Goal: Information Seeking & Learning: Understand process/instructions

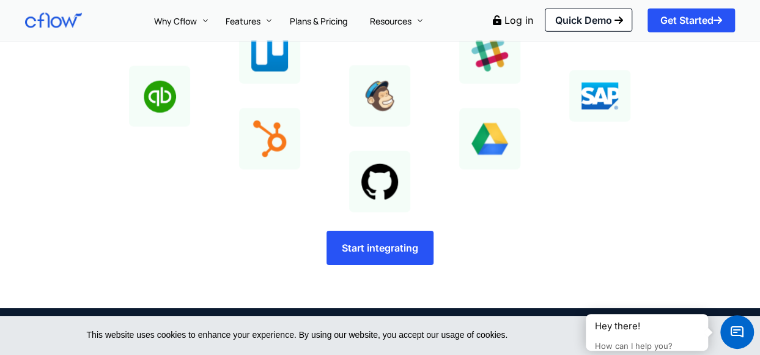
scroll to position [1468, 0]
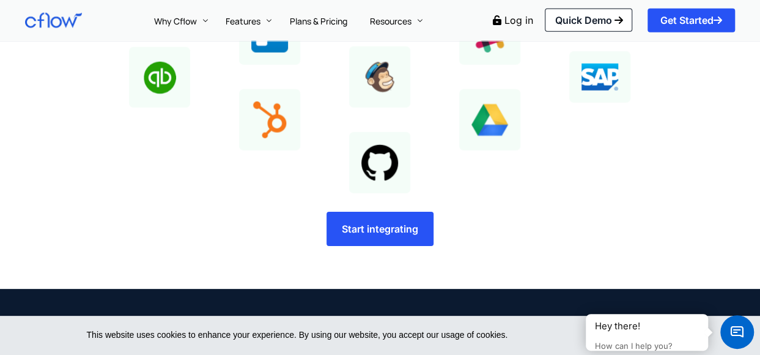
click at [374, 228] on span "Start integrating" at bounding box center [380, 229] width 76 height 10
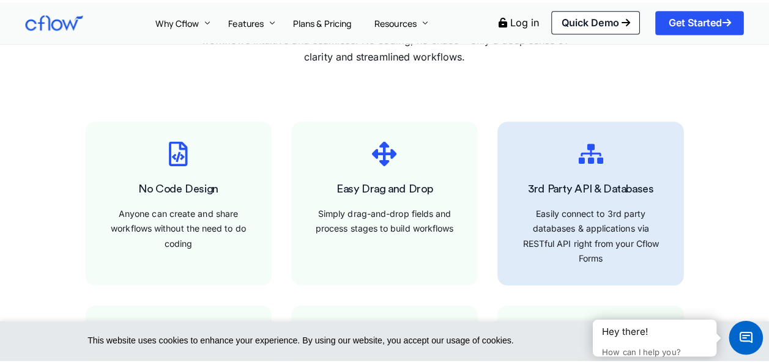
scroll to position [857, 0]
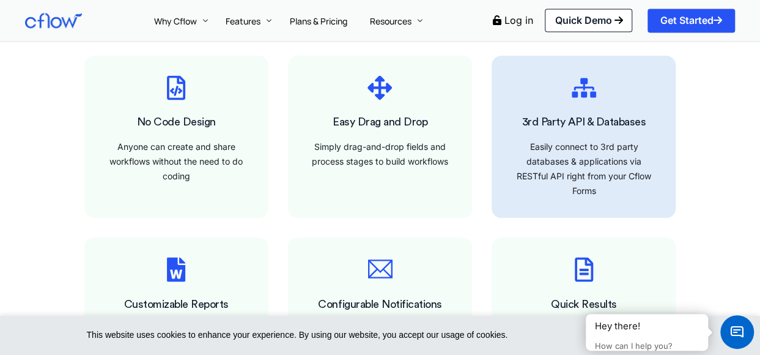
click at [551, 157] on div "Easily connect to 3rd party databases & applications via RESTful API right from…" at bounding box center [583, 168] width 145 height 58
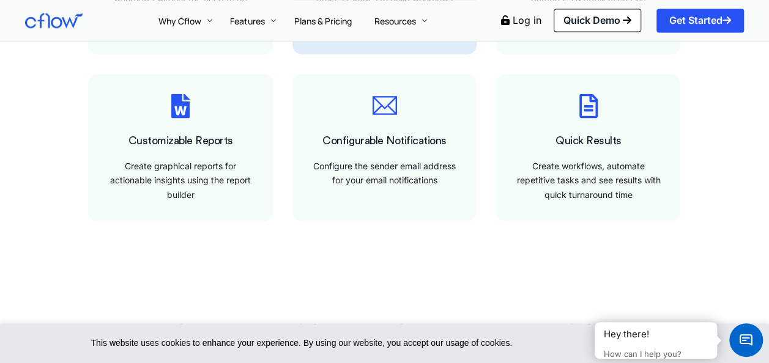
scroll to position [1040, 0]
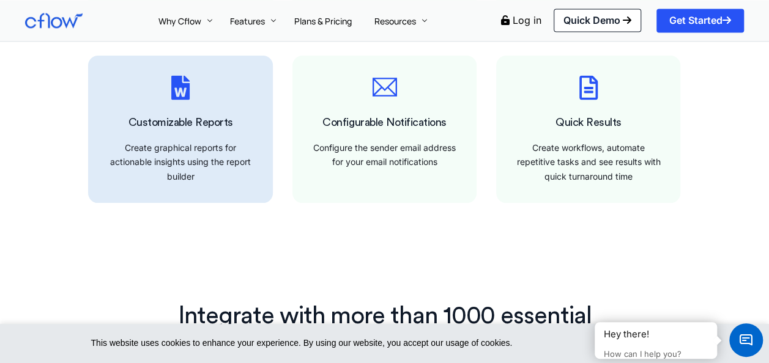
click at [195, 126] on span "Customizable Reports" at bounding box center [180, 121] width 105 height 11
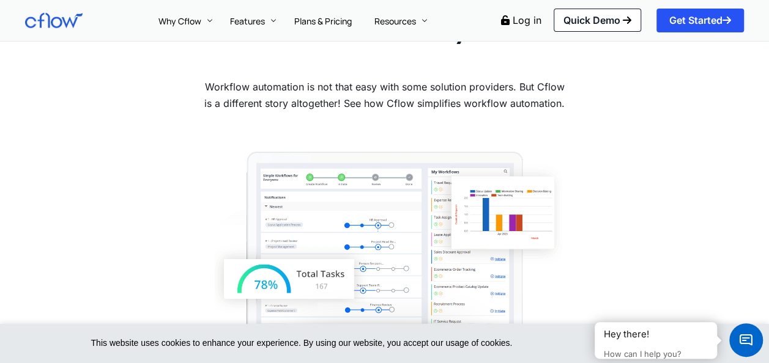
scroll to position [0, 0]
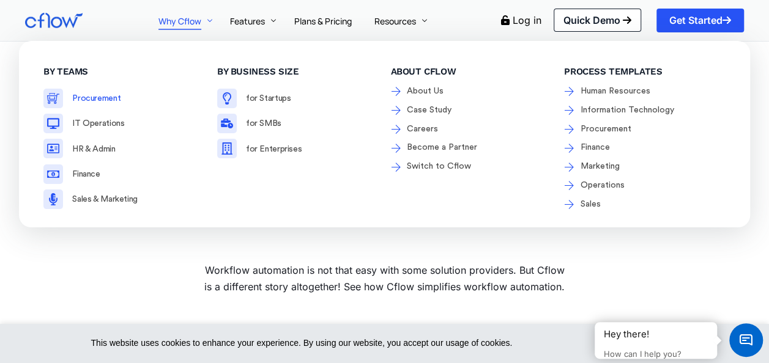
click at [117, 99] on span "Procurement" at bounding box center [96, 98] width 48 height 9
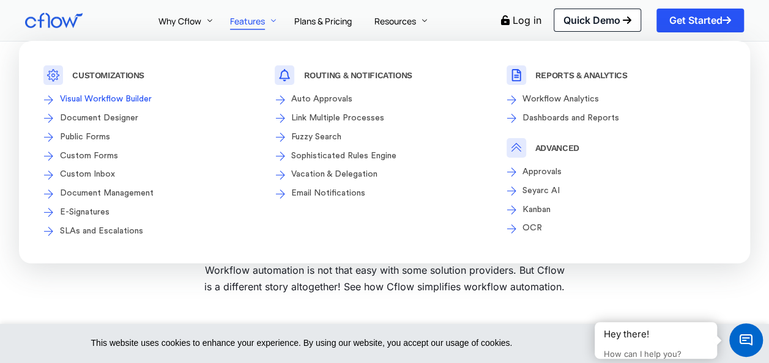
click at [151, 100] on span "Visual Workflow Builder" at bounding box center [104, 99] width 95 height 15
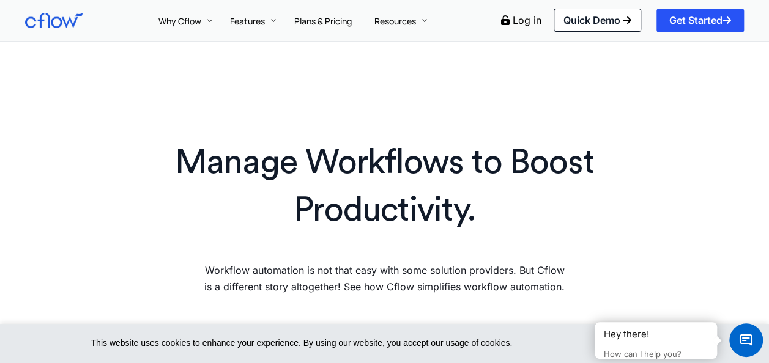
scroll to position [122, 0]
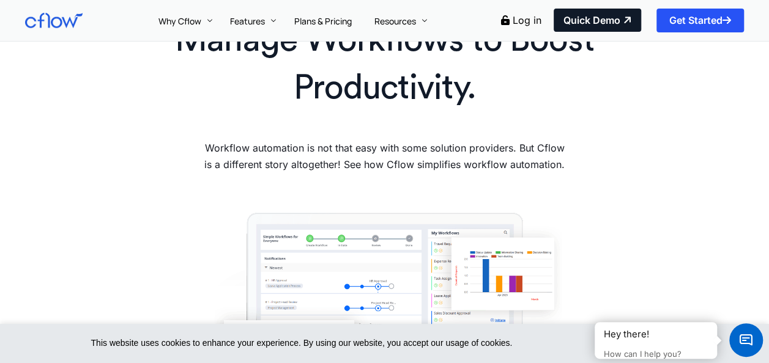
click at [567, 24] on link "Quick Demo" at bounding box center [597, 20] width 87 height 23
